Goal: Task Accomplishment & Management: Manage account settings

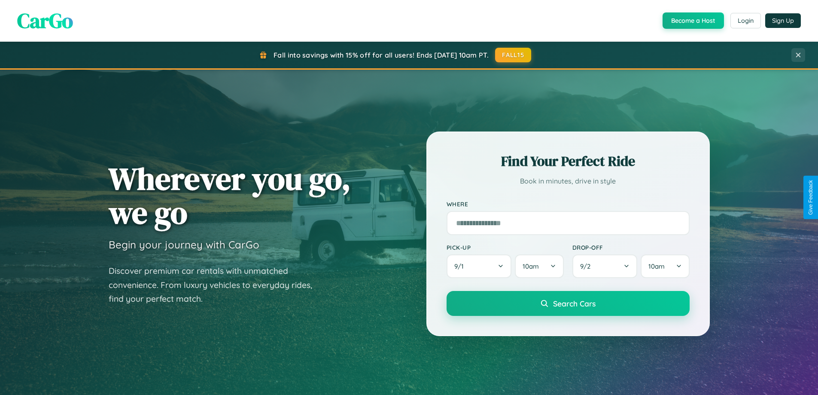
scroll to position [591, 0]
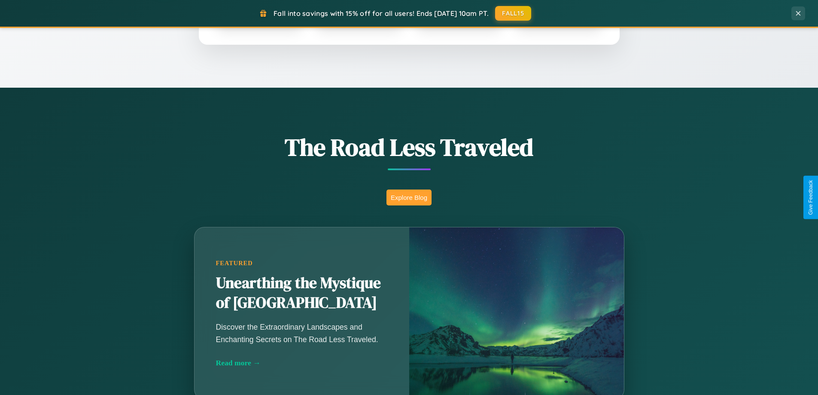
click at [409, 197] on button "Explore Blog" at bounding box center [408, 197] width 45 height 16
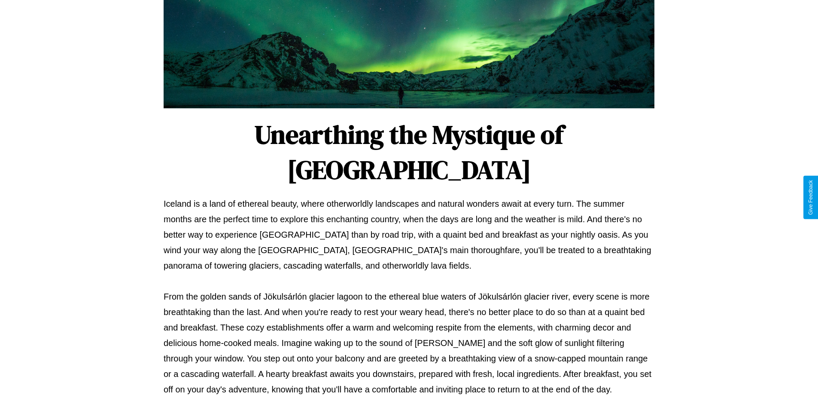
scroll to position [278, 0]
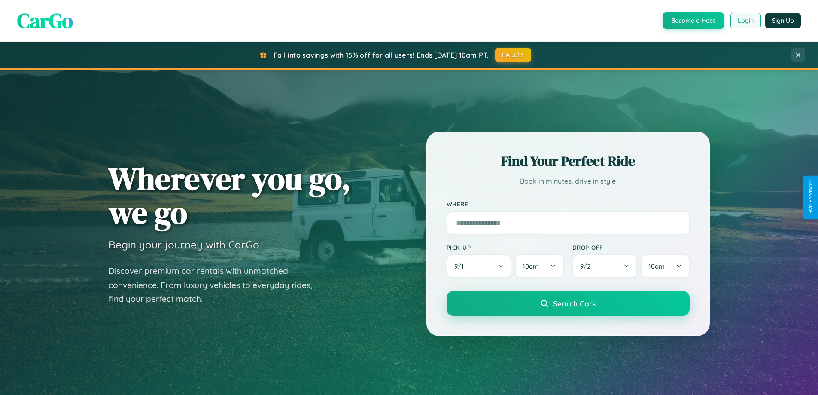
click at [745, 21] on button "Login" at bounding box center [745, 20] width 30 height 15
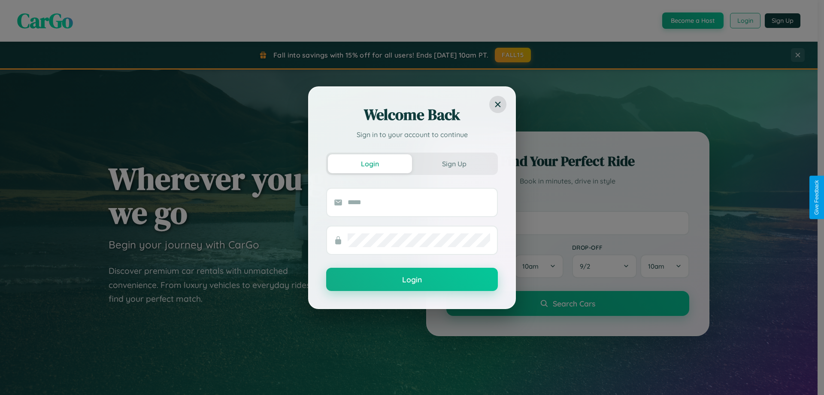
scroll to position [1652, 0]
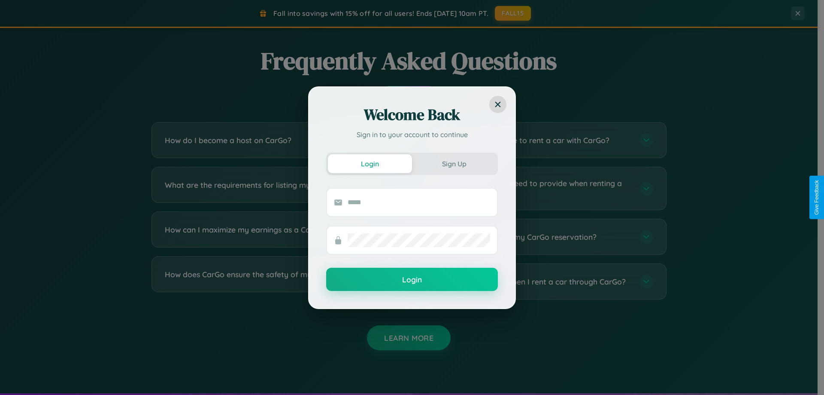
click at [542, 281] on div "Welcome Back Sign in to your account to continue Login Sign Up Login" at bounding box center [412, 197] width 824 height 395
click at [542, 188] on div "Welcome Back Sign in to your account to continue Login Sign Up Login" at bounding box center [412, 197] width 824 height 395
click at [542, 237] on div "Welcome Back Sign in to your account to continue Login Sign Up Login" at bounding box center [412, 197] width 824 height 395
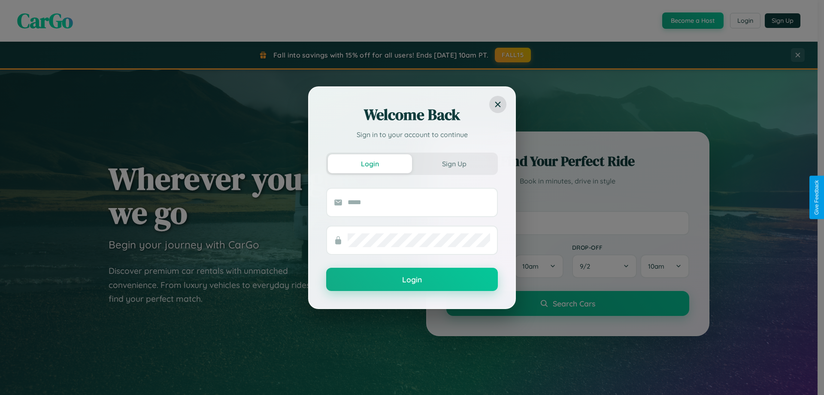
click at [692, 21] on div "Welcome Back Sign in to your account to continue Login Sign Up Login" at bounding box center [412, 197] width 824 height 395
